Goal: Task Accomplishment & Management: Manage account settings

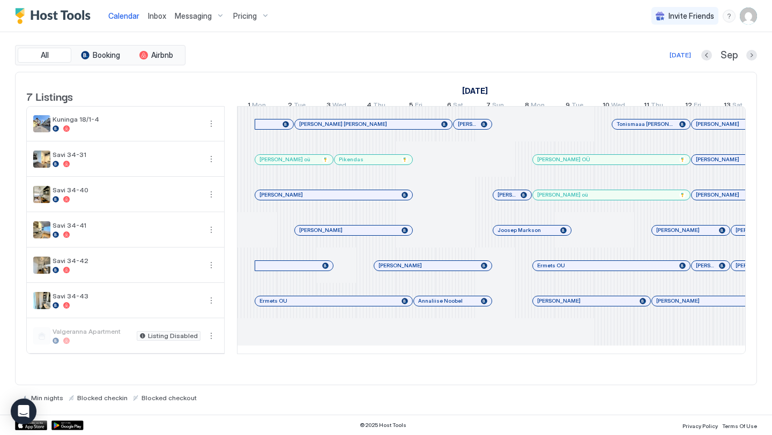
scroll to position [0, 596]
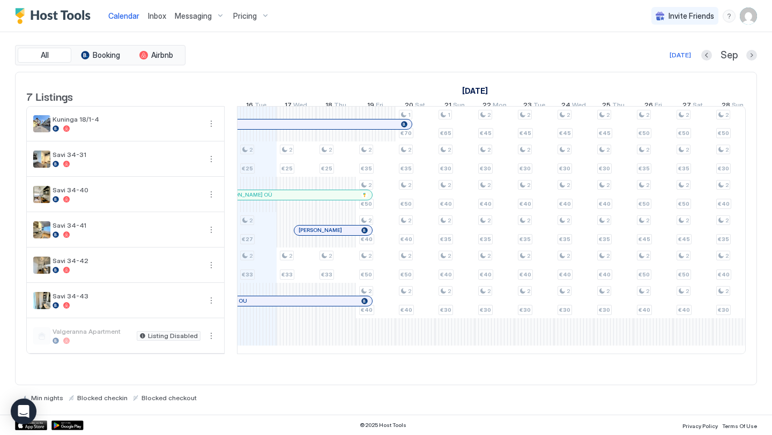
click at [252, 17] on span "Pricing" at bounding box center [245, 16] width 24 height 10
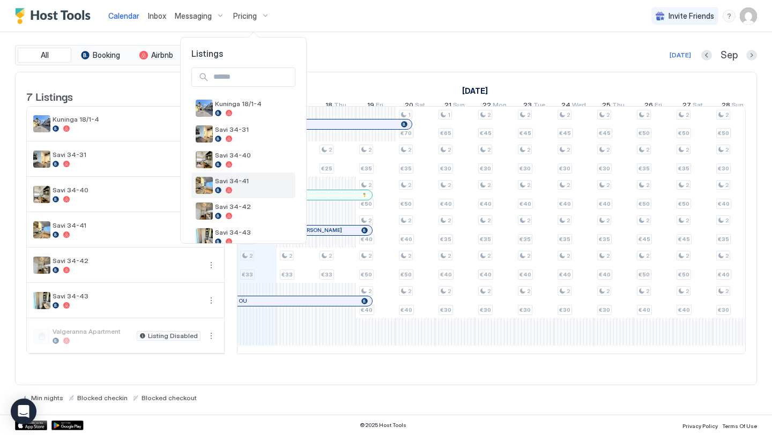
click at [249, 182] on span "Savi 34-41" at bounding box center [253, 181] width 76 height 8
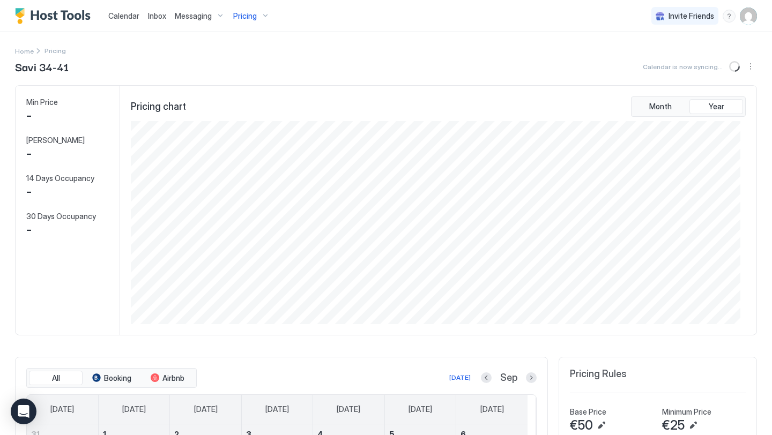
scroll to position [203, 609]
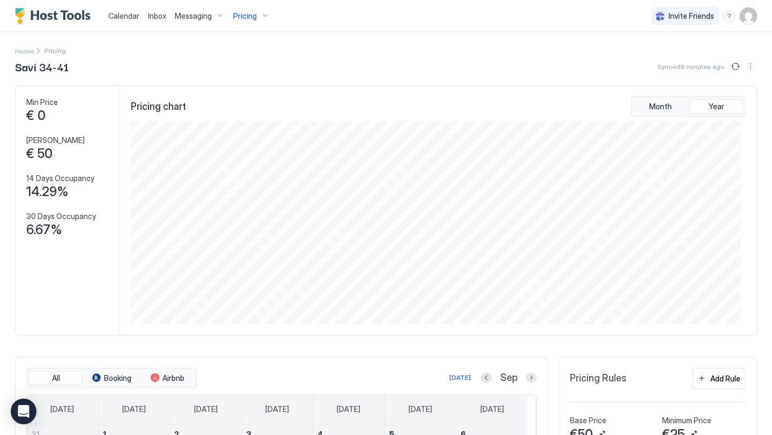
click at [246, 14] on span "Pricing" at bounding box center [245, 16] width 24 height 10
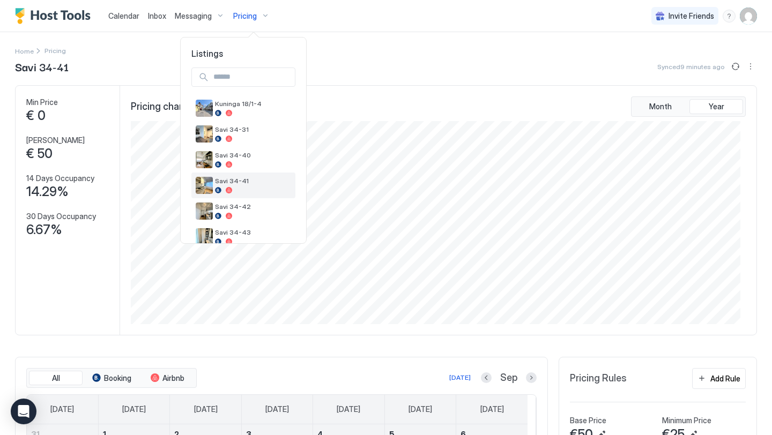
click at [233, 184] on span "Savi 34-41" at bounding box center [253, 181] width 76 height 8
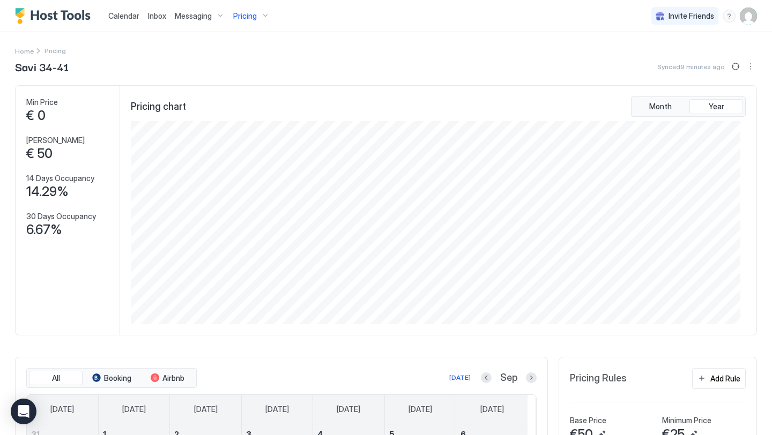
click at [710, 384] on div "Add Rule" at bounding box center [725, 378] width 30 height 11
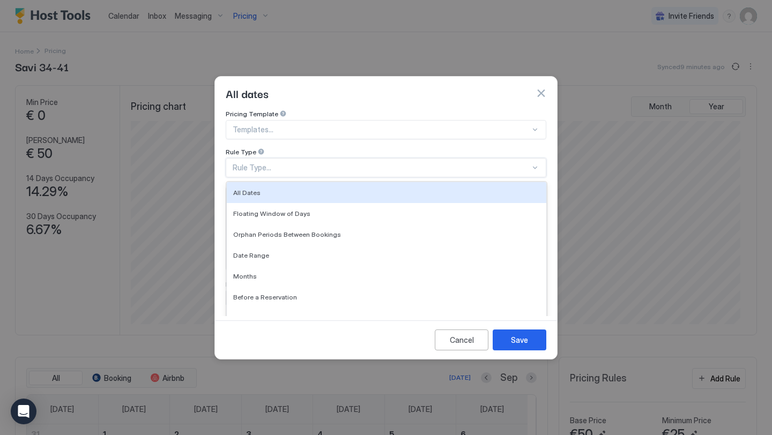
click at [399, 158] on div "Rule Type..." at bounding box center [386, 167] width 321 height 19
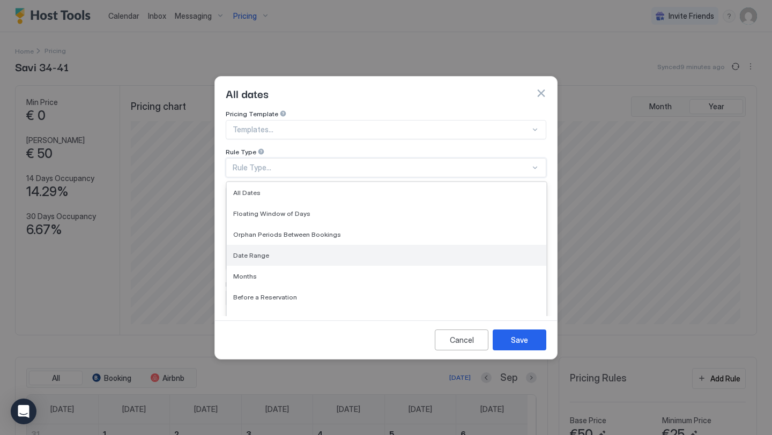
click at [280, 251] on div "Date Range" at bounding box center [386, 255] width 307 height 8
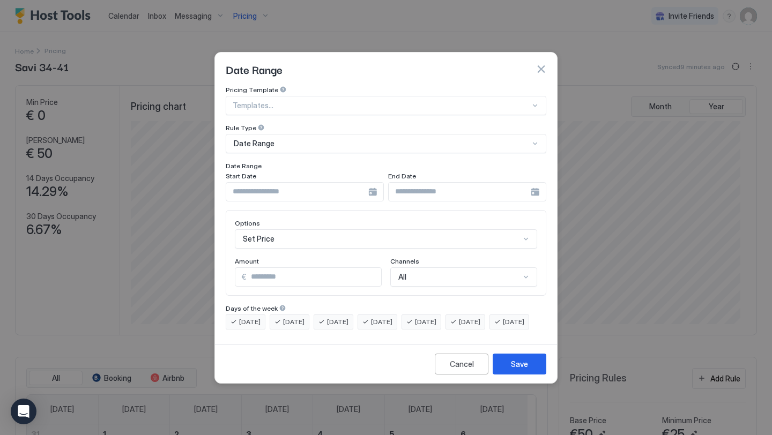
click at [354, 172] on div "Start Date" at bounding box center [305, 177] width 158 height 10
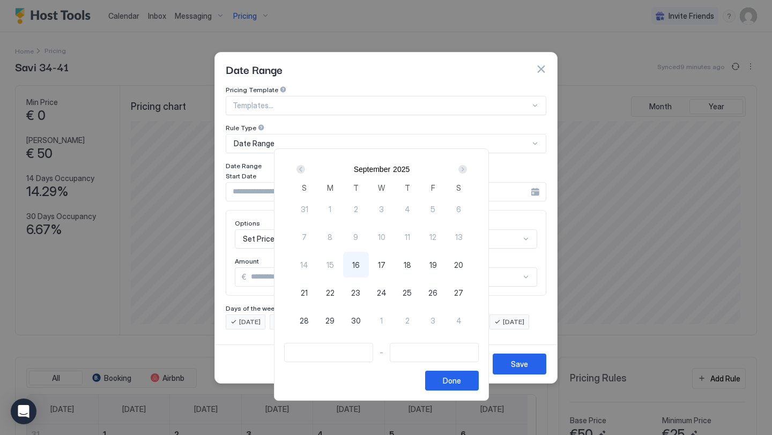
click at [352, 180] on div "S M T W T F S" at bounding box center [382, 187] width 180 height 15
click at [360, 263] on span "16" at bounding box center [356, 265] width 8 height 11
type input "**********"
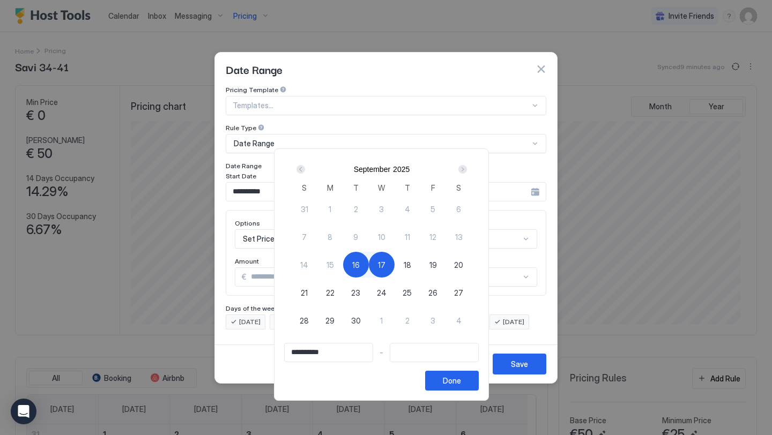
click at [385, 263] on span "17" at bounding box center [382, 265] width 8 height 11
type input "**********"
click at [461, 385] on div "Done" at bounding box center [452, 380] width 18 height 11
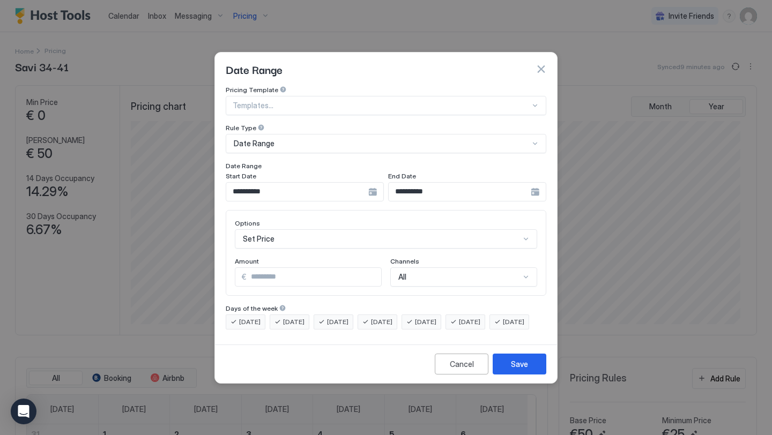
click at [318, 230] on div "Set Price" at bounding box center [386, 239] width 302 height 19
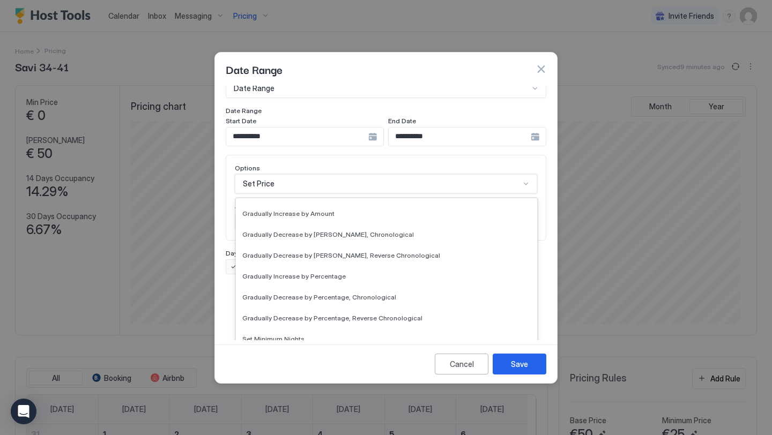
scroll to position [162, 0]
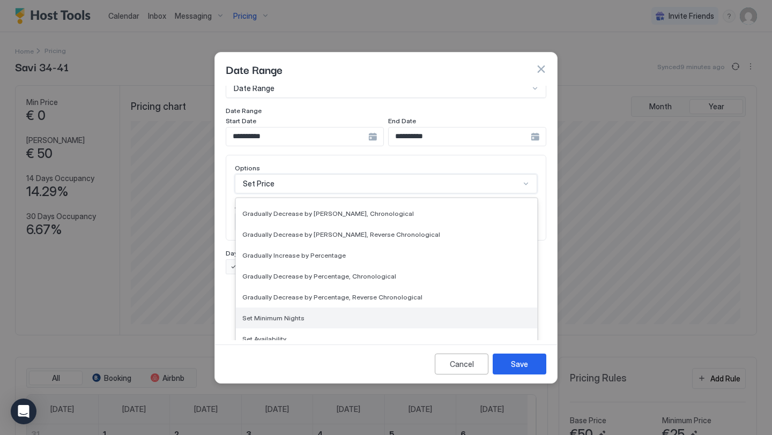
click at [337, 314] on div "Set Minimum Nights" at bounding box center [386, 318] width 288 height 8
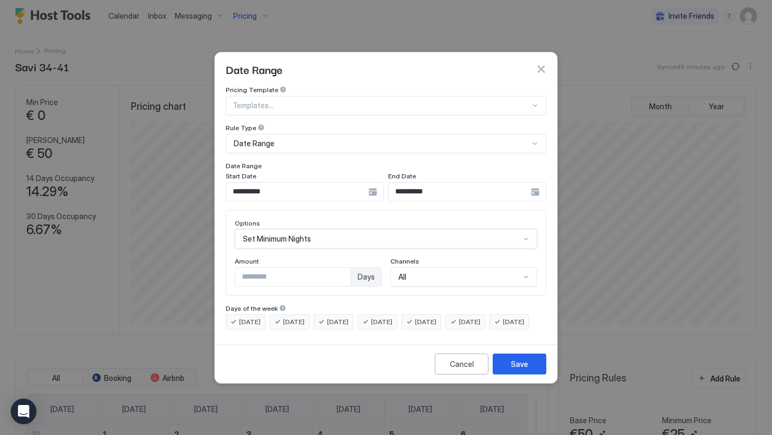
scroll to position [0, 0]
type input "*"
click at [339, 268] on input "*" at bounding box center [292, 277] width 115 height 18
click at [507, 368] on button "Save" at bounding box center [520, 364] width 54 height 21
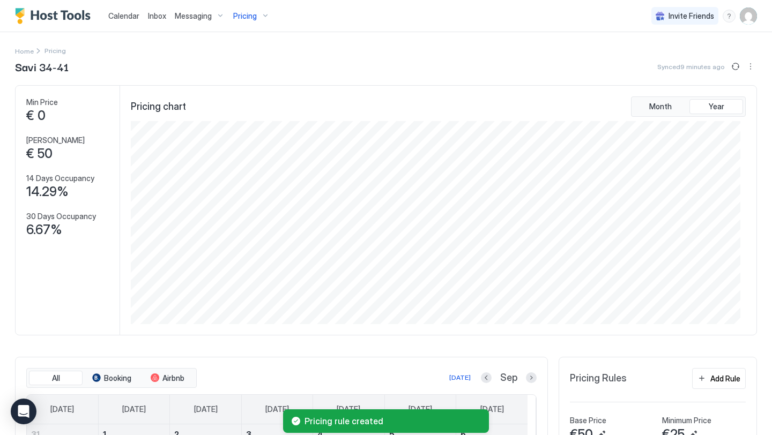
click at [124, 12] on span "Calendar" at bounding box center [123, 15] width 31 height 9
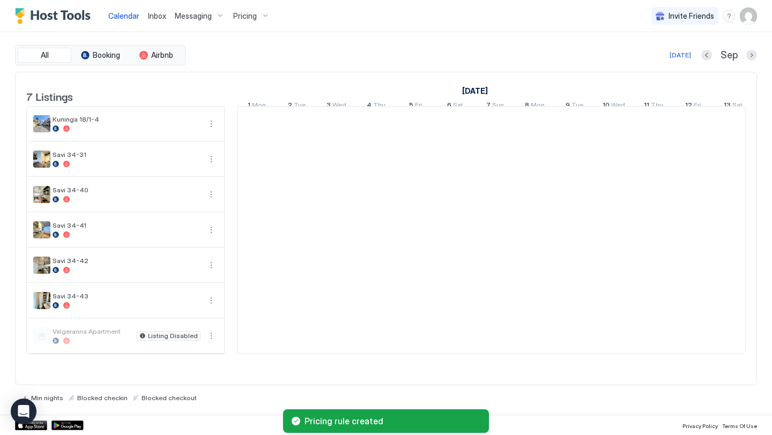
scroll to position [0, 596]
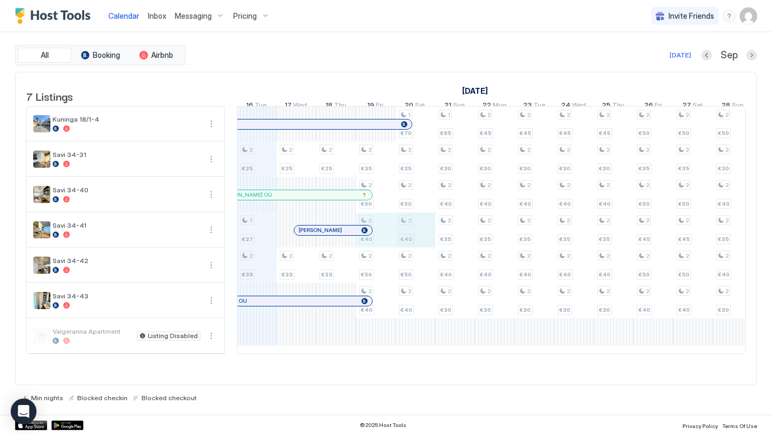
drag, startPoint x: 384, startPoint y: 246, endPoint x: 403, endPoint y: 246, distance: 18.2
click at [413, 245] on div "2 €25 1 €27 2 €33 2 €25 2 €33 2 €25 2 €33 2 €35 2 €50 2 €40 2 €50 2 €40 1 €70 2…" at bounding box center [693, 230] width 2103 height 247
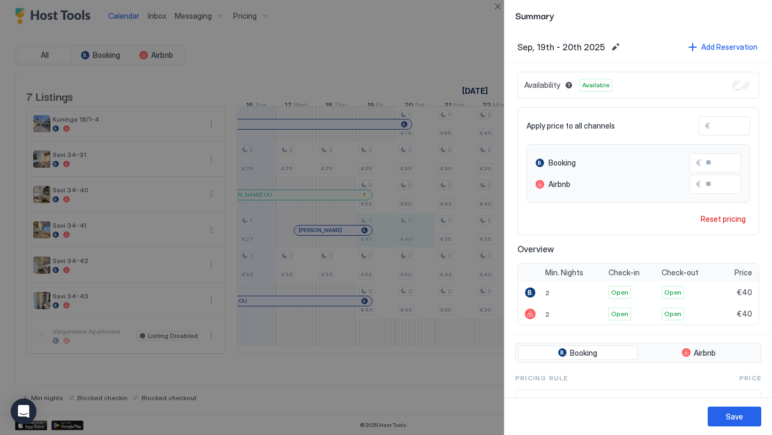
click at [721, 124] on input "**" at bounding box center [753, 126] width 86 height 18
type input "*"
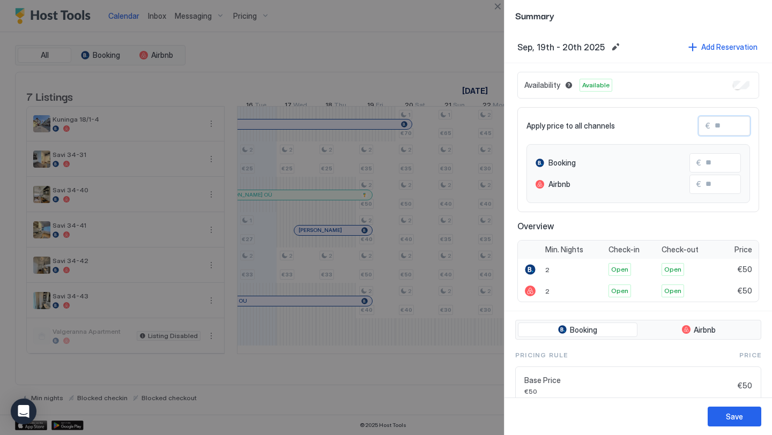
type input "*"
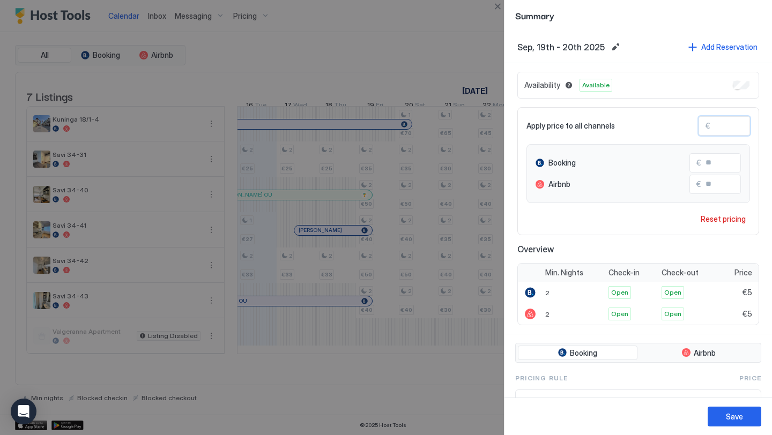
type input "**"
click at [735, 412] on div "Save" at bounding box center [734, 416] width 17 height 11
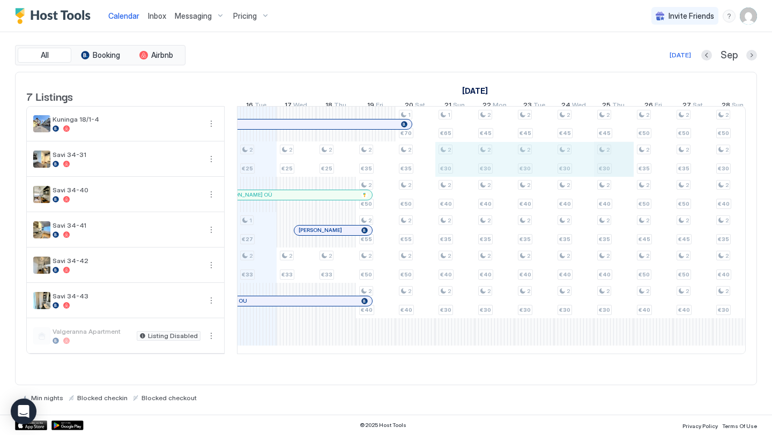
drag, startPoint x: 449, startPoint y: 162, endPoint x: 600, endPoint y: 180, distance: 152.2
click at [608, 179] on div "2 €25 1 €27 2 €33 2 €25 2 €33 2 €25 2 €33 2 €35 2 €50 2 €55 2 €50 2 €40 1 €70 2…" at bounding box center [693, 230] width 2103 height 247
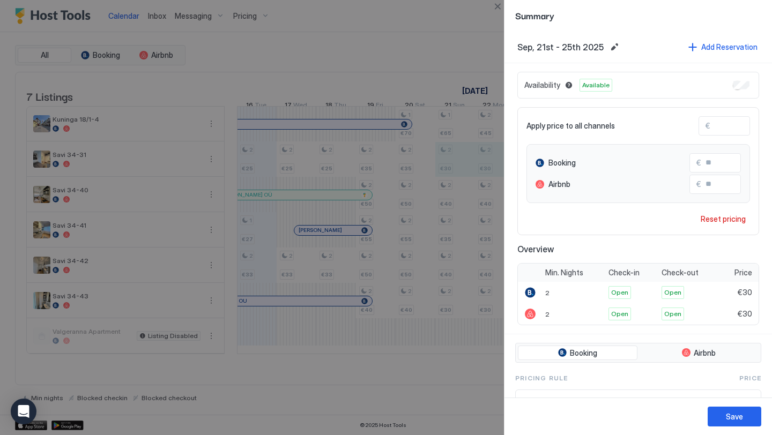
click at [736, 122] on input "**" at bounding box center [753, 126] width 86 height 18
type input "*"
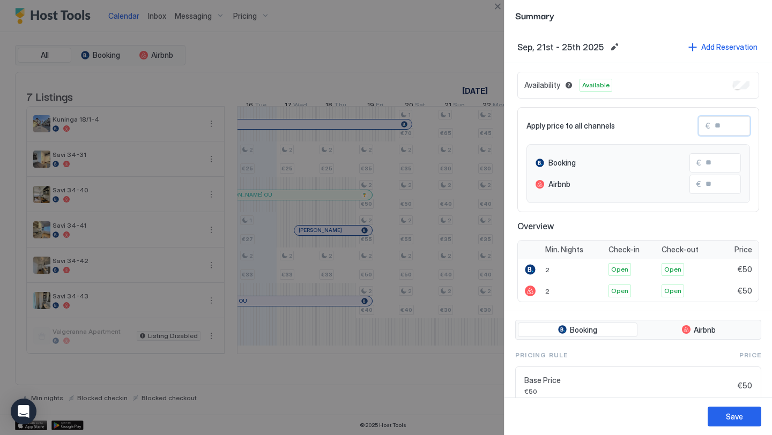
type input "*"
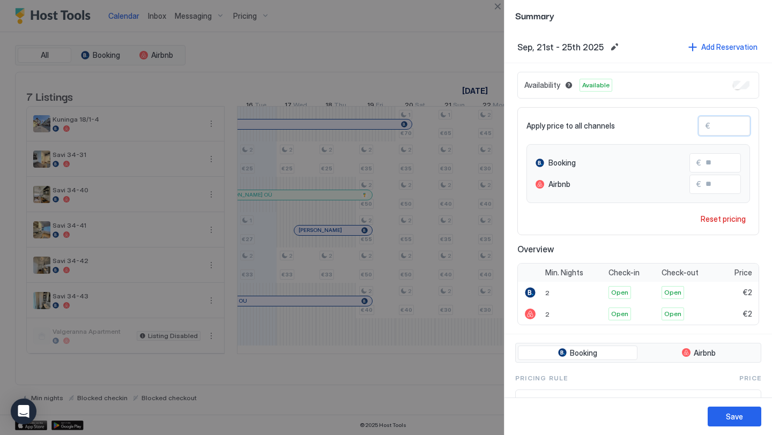
type input "**"
click at [743, 410] on button "Save" at bounding box center [735, 417] width 54 height 20
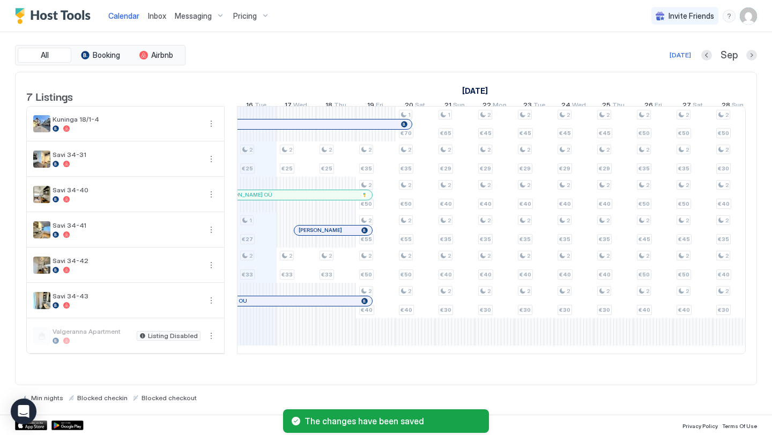
click at [243, 16] on span "Pricing" at bounding box center [245, 16] width 24 height 10
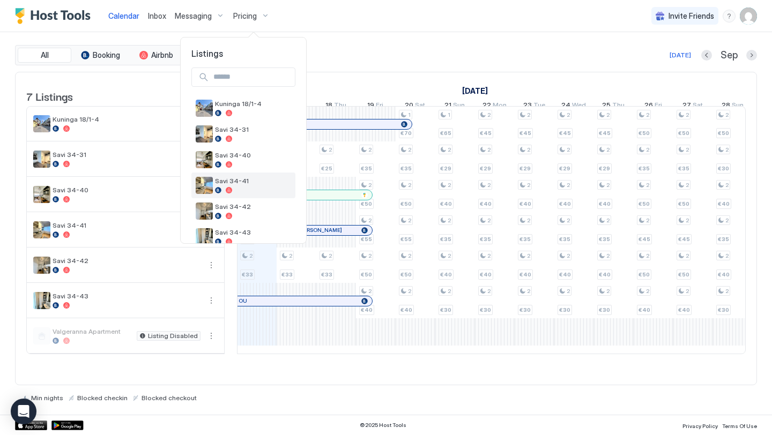
click at [249, 175] on div "Savi 34-41" at bounding box center [243, 186] width 104 height 26
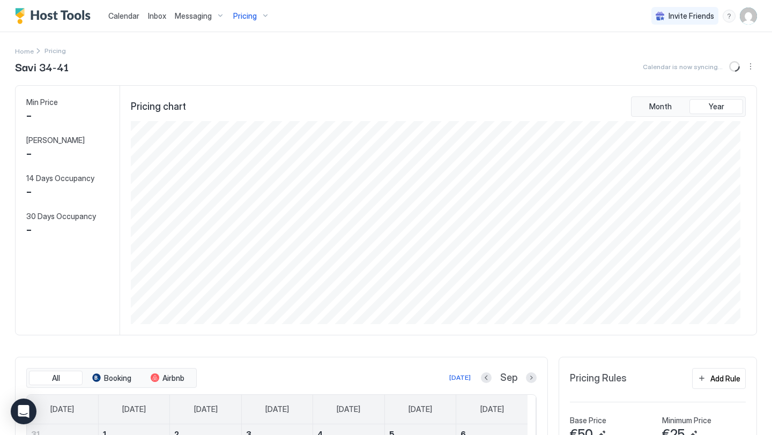
scroll to position [203, 609]
click at [710, 384] on div "Add Rule" at bounding box center [725, 378] width 30 height 11
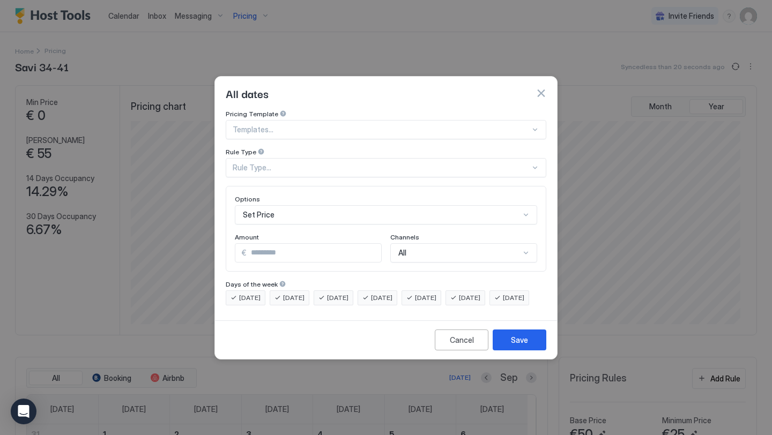
click at [282, 207] on div "Set Price" at bounding box center [386, 214] width 302 height 19
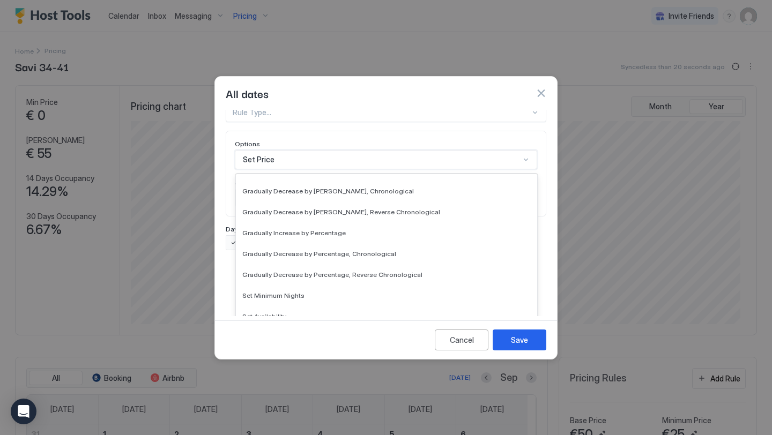
scroll to position [195, 0]
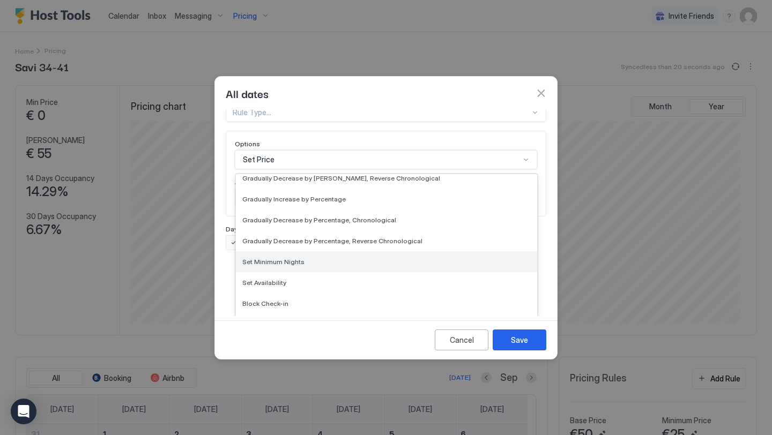
click at [356, 258] on div "Set Minimum Nights" at bounding box center [386, 262] width 288 height 8
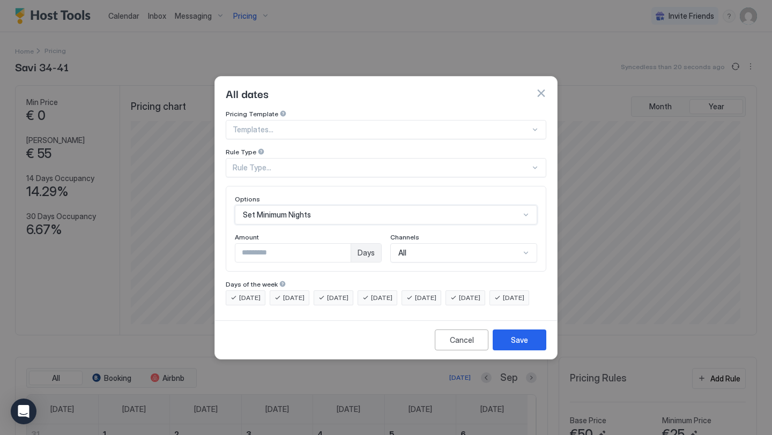
click at [299, 163] on div "Rule Type..." at bounding box center [382, 168] width 298 height 10
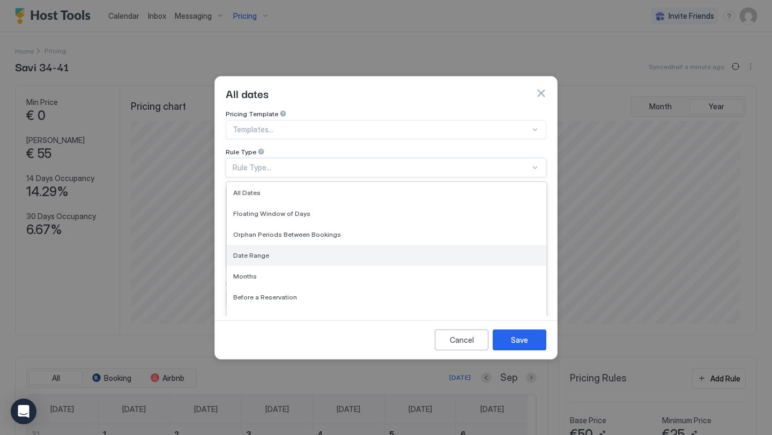
drag, startPoint x: 279, startPoint y: 176, endPoint x: 267, endPoint y: 237, distance: 61.8
click at [267, 237] on div "All Dates Floating Window of Days Orphan Periods Between Bookings Date Range Mo…" at bounding box center [387, 255] width 320 height 146
click at [265, 251] on span "Date Range" at bounding box center [251, 255] width 36 height 8
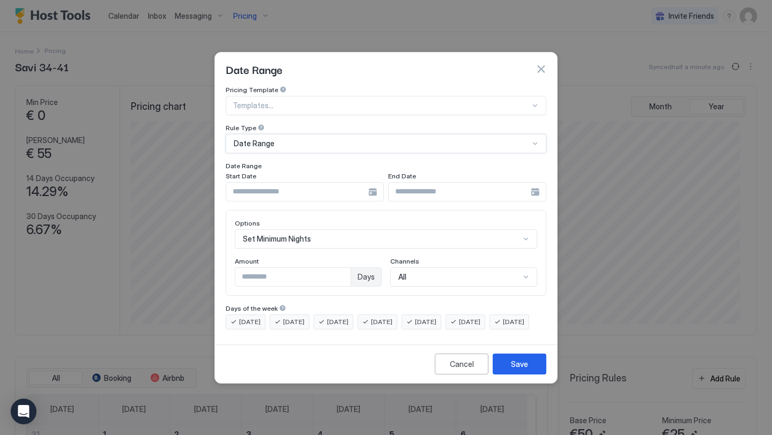
click at [372, 187] on div at bounding box center [305, 191] width 158 height 19
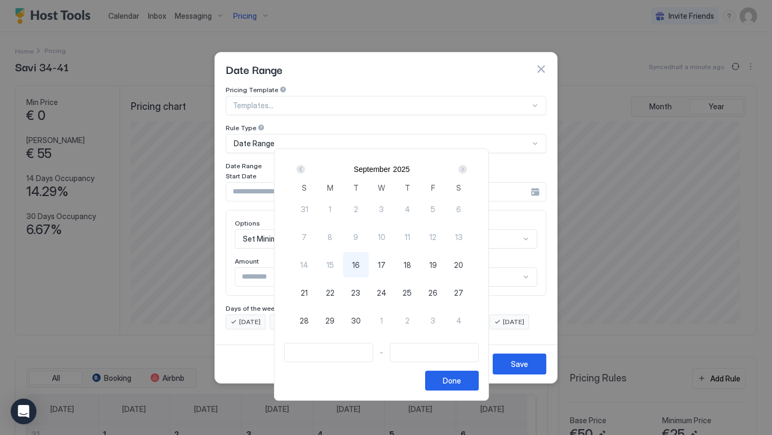
click at [435, 265] on span "19" at bounding box center [434, 265] width 8 height 11
type input "**********"
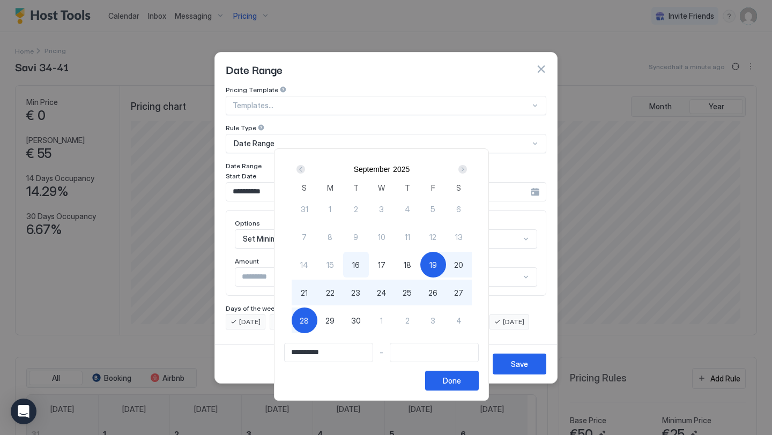
type input "**********"
click at [335, 296] on span "22" at bounding box center [330, 292] width 9 height 11
type input "**********"
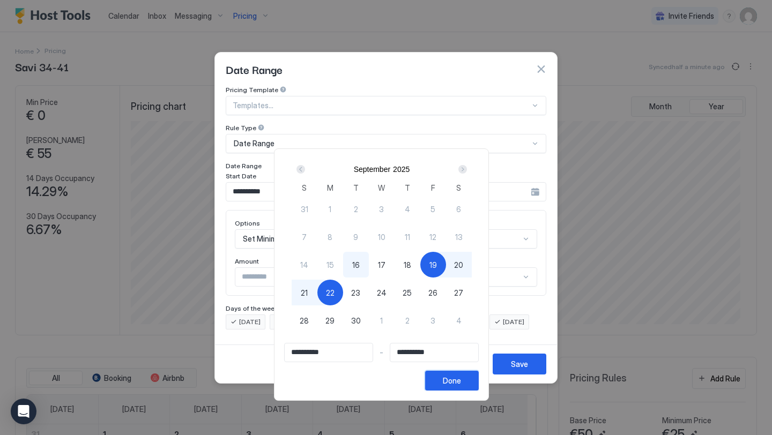
click at [459, 382] on div "Done" at bounding box center [452, 380] width 18 height 11
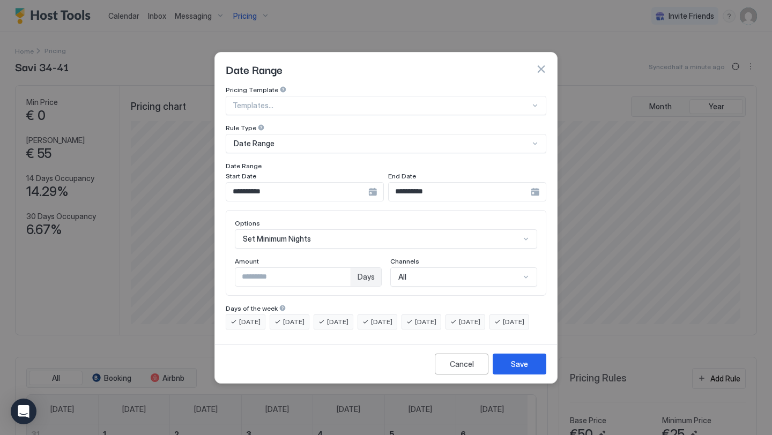
click at [345, 268] on input "*" at bounding box center [292, 277] width 115 height 18
type input "*"
click at [341, 268] on input "*" at bounding box center [292, 277] width 115 height 18
click at [529, 371] on button "Save" at bounding box center [520, 364] width 54 height 21
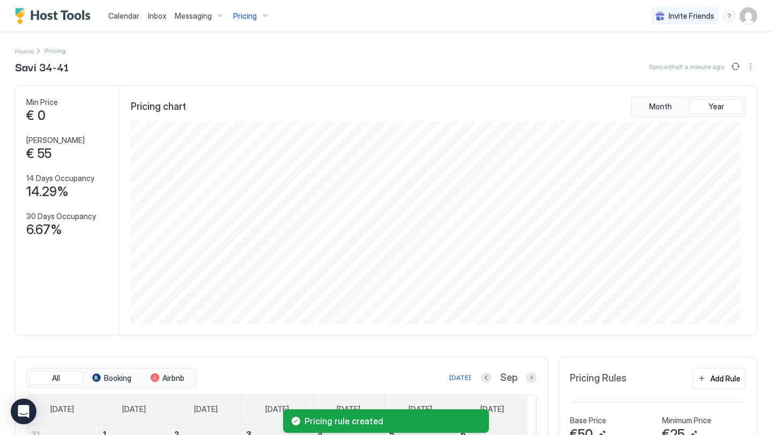
click at [128, 18] on span "Calendar" at bounding box center [123, 15] width 31 height 9
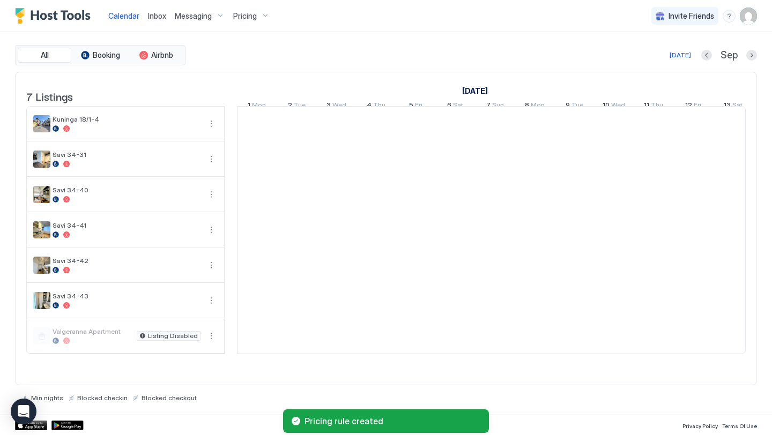
scroll to position [0, 596]
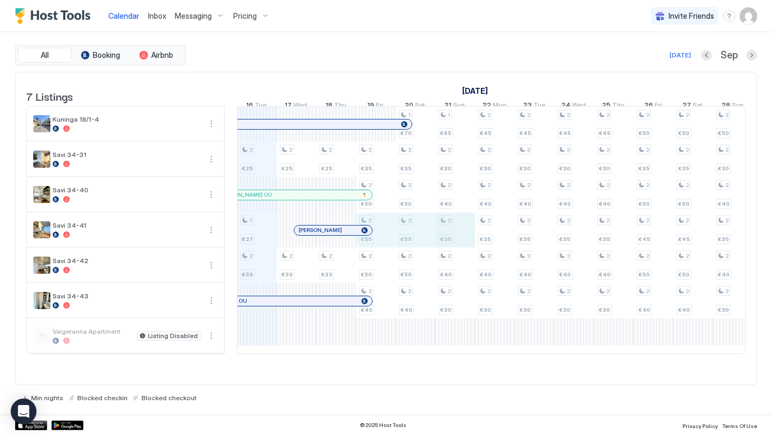
drag, startPoint x: 369, startPoint y: 251, endPoint x: 436, endPoint y: 252, distance: 66.5
click at [437, 252] on div "2 €25 1 €27 2 €33 2 €25 2 €33 2 €25 2 €33 2 €35 2 €50 2 €55 2 €50 2 €40 1 €70 2…" at bounding box center [693, 230] width 2103 height 247
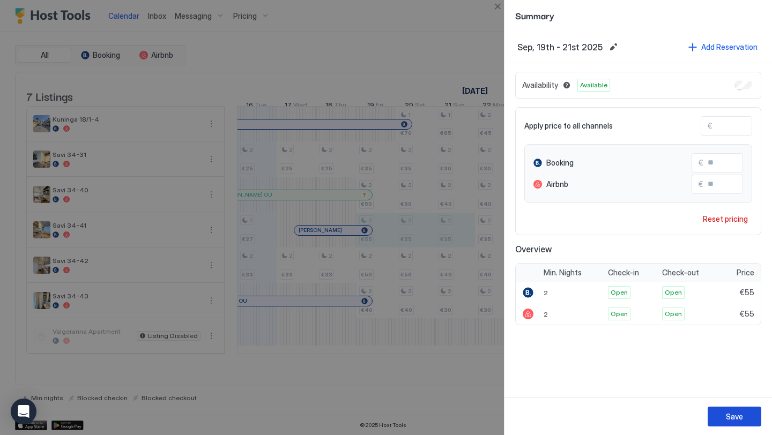
click at [729, 420] on div "Save" at bounding box center [734, 416] width 17 height 11
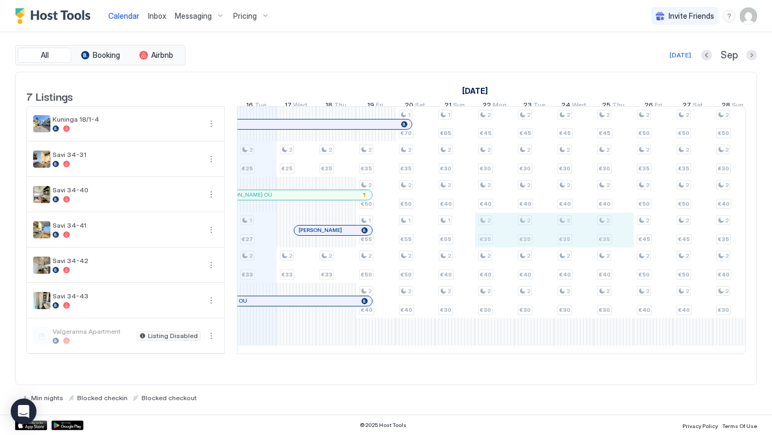
drag, startPoint x: 504, startPoint y: 244, endPoint x: 611, endPoint y: 250, distance: 106.9
click at [611, 250] on div "2 €25 1 €27 2 €33 2 €25 2 €33 2 €25 2 €33 2 €35 2 €50 1 €55 2 €50 2 €40 1 €70 2…" at bounding box center [693, 230] width 2103 height 247
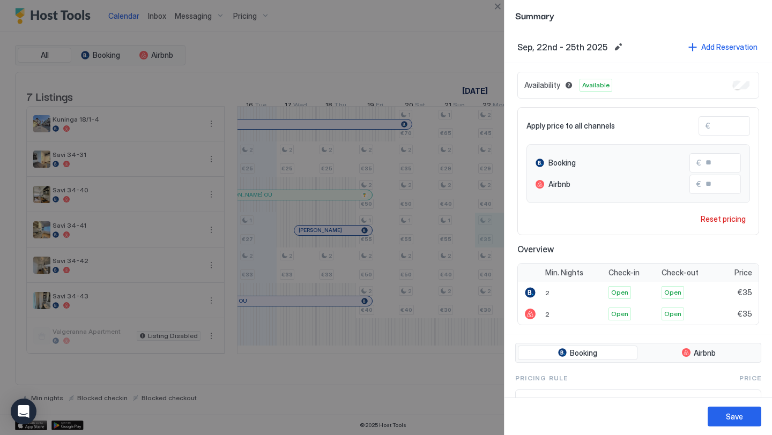
click at [462, 28] on div at bounding box center [386, 217] width 772 height 435
click at [500, 6] on button "Close" at bounding box center [497, 6] width 13 height 13
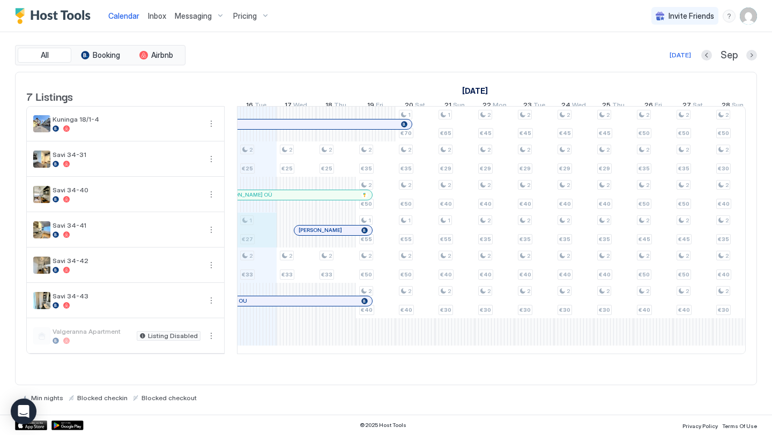
click at [250, 233] on div "2 €25 1 €27 2 €33 2 €25 2 €33 2 €25 2 €33 2 €35 2 €50 1 €55 2 €50 2 €40 1 €70 2…" at bounding box center [693, 230] width 2103 height 247
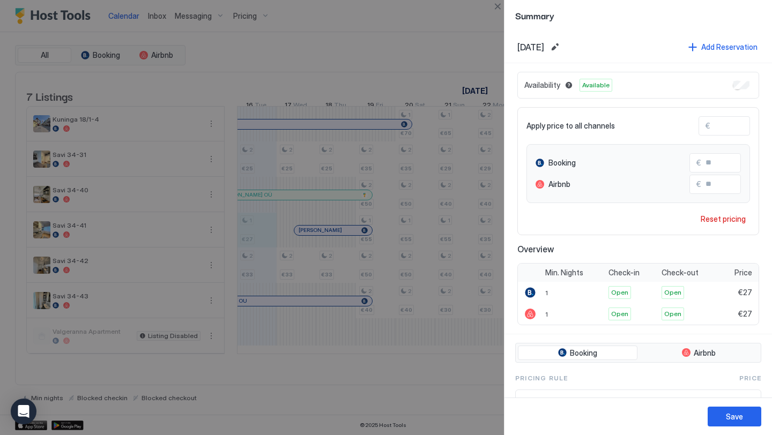
click at [727, 120] on input "**" at bounding box center [753, 126] width 86 height 18
click at [730, 121] on input "**" at bounding box center [753, 126] width 86 height 18
click at [732, 131] on input "**" at bounding box center [753, 126] width 86 height 18
type input "*"
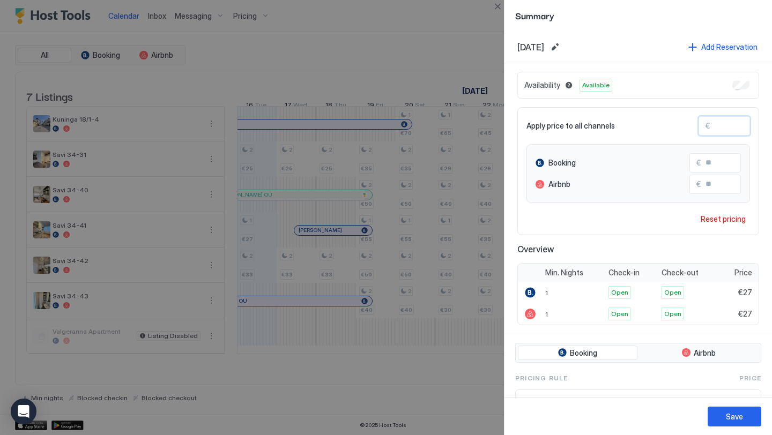
type input "*"
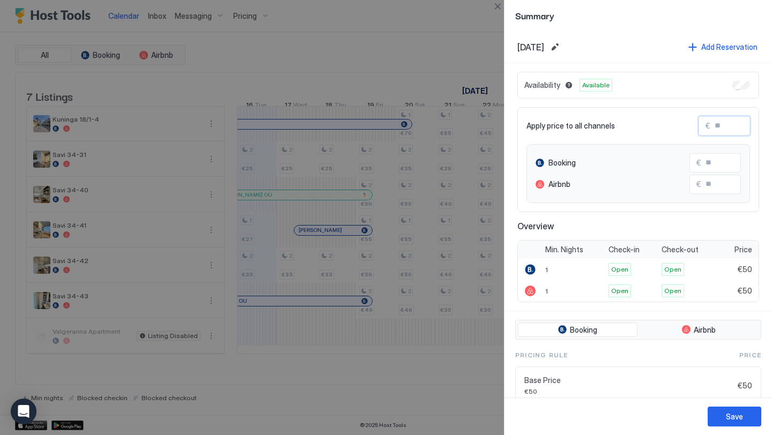
type input "*"
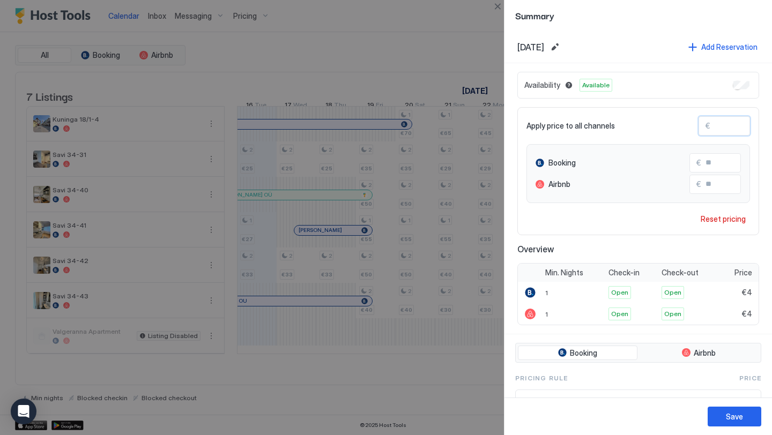
type input "**"
click at [728, 414] on div "Save" at bounding box center [734, 416] width 17 height 11
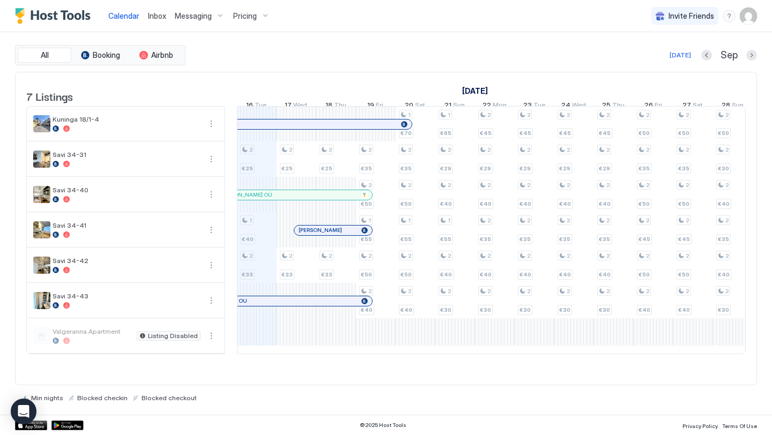
click at [391, 41] on div "All Booking Airbnb [DATE] [DATE] Listings [DATE] [DATE] 1 Mon 2 Tue 3 Wed 4 Thu…" at bounding box center [386, 223] width 742 height 383
click at [443, 32] on div "Calendar Inbox Messaging Pricing Invite Friends RS" at bounding box center [386, 16] width 772 height 32
